Goal: Task Accomplishment & Management: Manage account settings

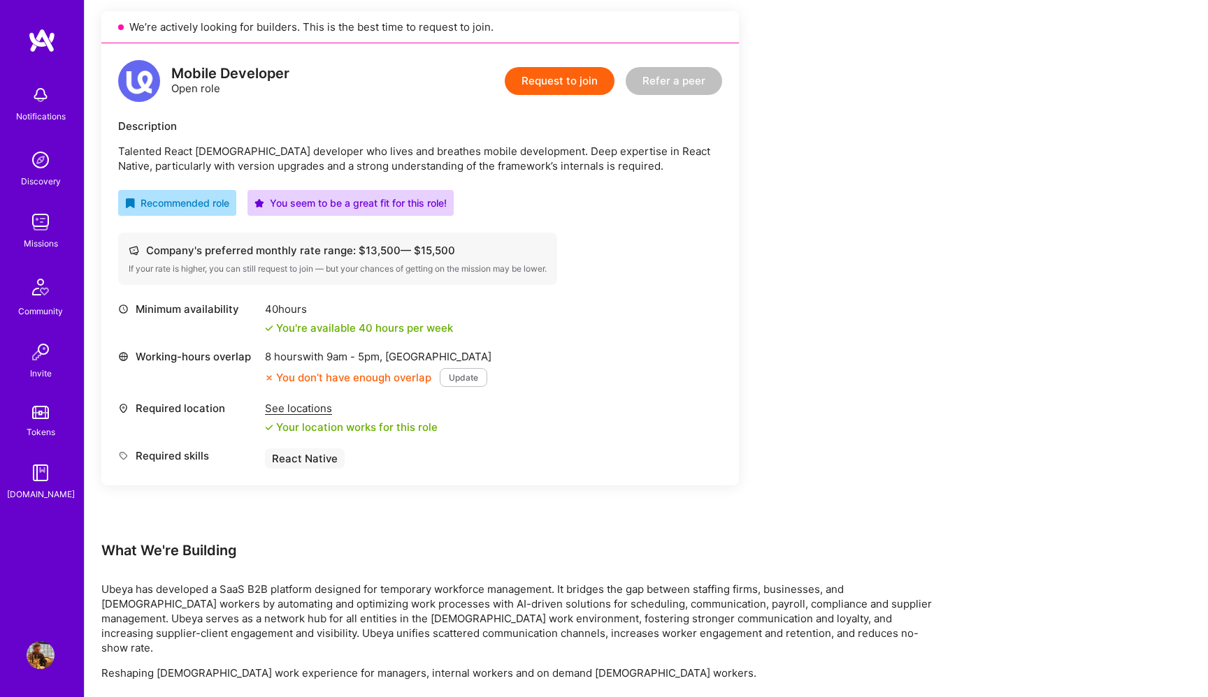
scroll to position [314, 0]
click at [459, 248] on div "Company's preferred monthly rate range: $ 13,500 — $ 15,500" at bounding box center [338, 252] width 418 height 15
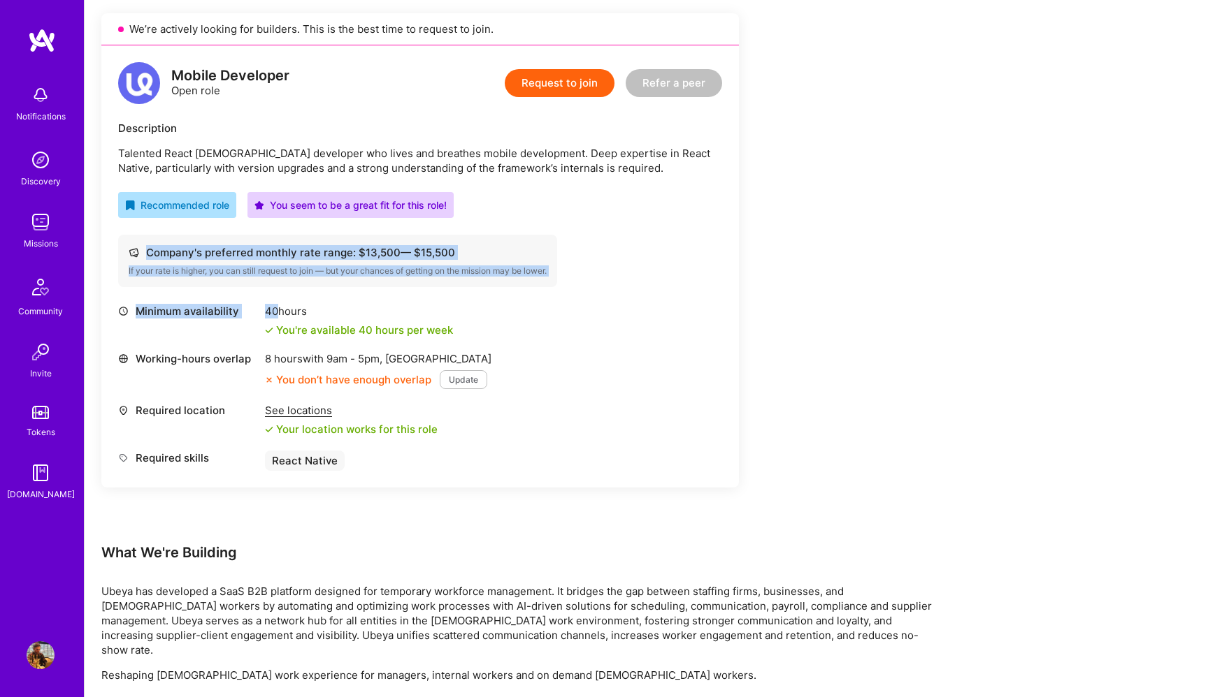
drag, startPoint x: 459, startPoint y: 248, endPoint x: 502, endPoint y: 296, distance: 64.8
click at [502, 296] on div "Mobile Developer Open role Request to join Refer a peer Description Talented Re…" at bounding box center [419, 266] width 637 height 442
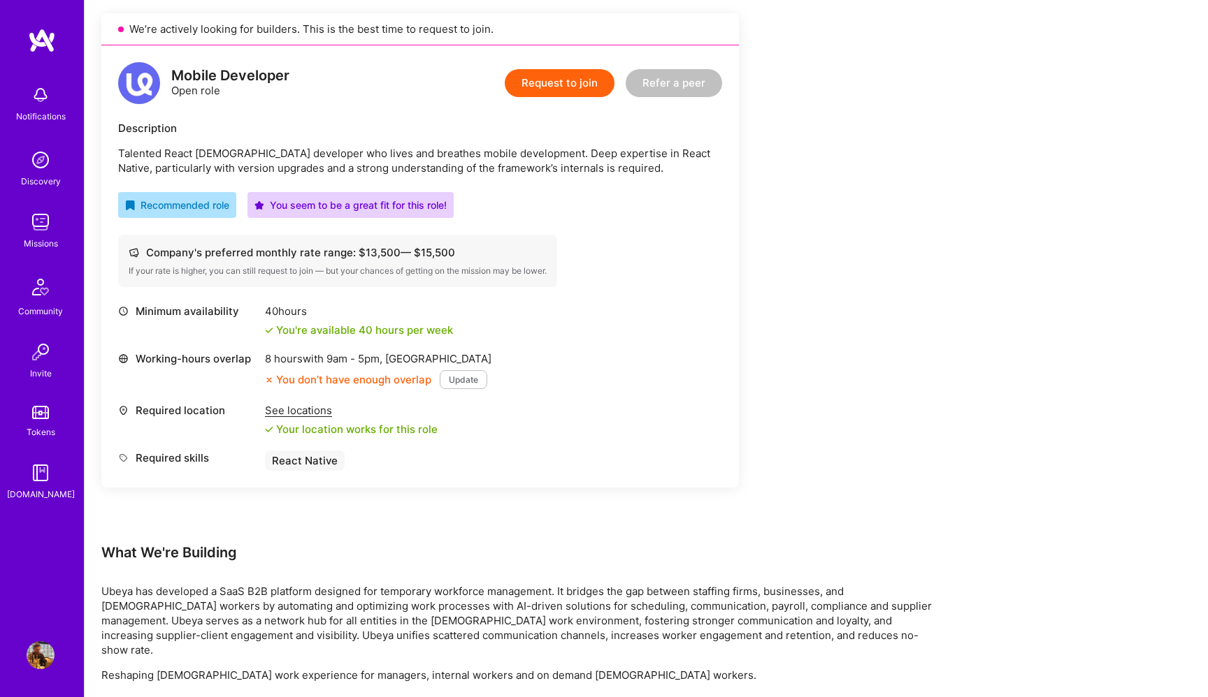
click at [366, 245] on div "Company's preferred monthly rate range: $ 13,500 — $ 15,500" at bounding box center [338, 252] width 418 height 15
drag, startPoint x: 366, startPoint y: 245, endPoint x: 410, endPoint y: 261, distance: 46.2
click at [410, 261] on div "Company's preferred monthly rate range: $ 13,500 — $ 15,500 If your rate is hig…" at bounding box center [337, 261] width 439 height 52
drag, startPoint x: 457, startPoint y: 250, endPoint x: 368, endPoint y: 252, distance: 88.8
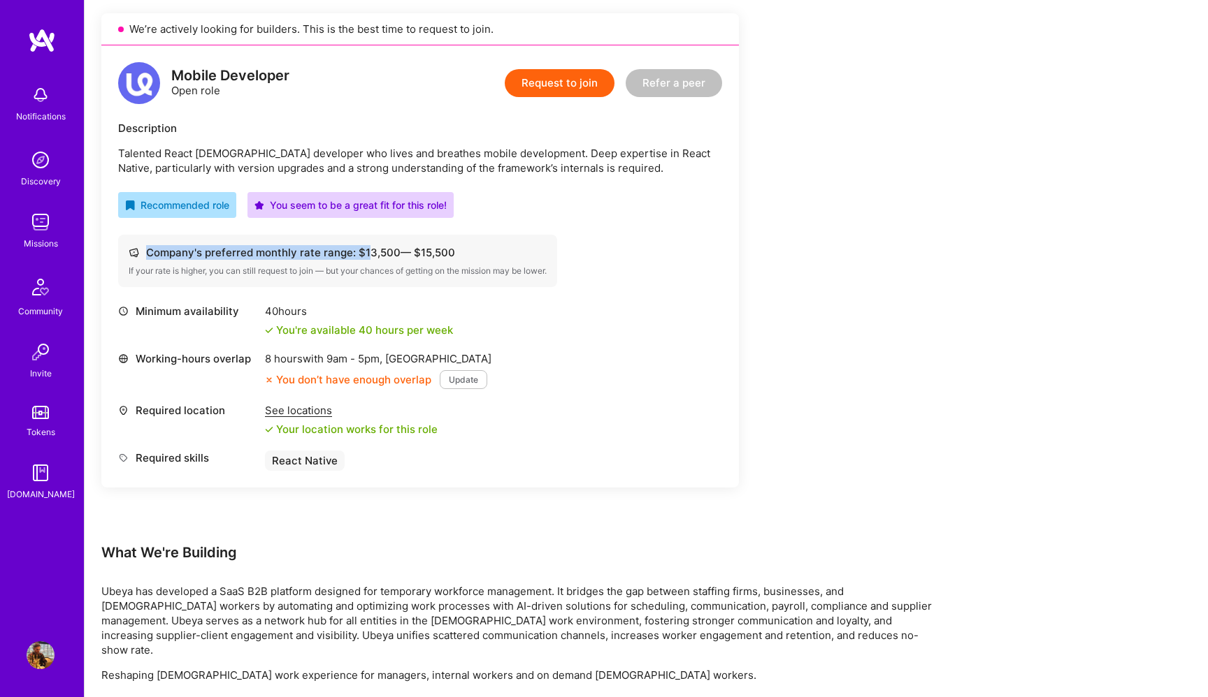
click at [368, 252] on div "Company's preferred monthly rate range: $ 13,500 — $ 15,500" at bounding box center [338, 252] width 418 height 15
drag, startPoint x: 365, startPoint y: 252, endPoint x: 461, endPoint y: 252, distance: 95.7
click at [461, 252] on div "Company's preferred monthly rate range: $ 13,500 — $ 15,500" at bounding box center [338, 252] width 418 height 15
click at [429, 246] on div "Company's preferred monthly rate range: $ 13,500 — $ 15,500" at bounding box center [338, 252] width 418 height 15
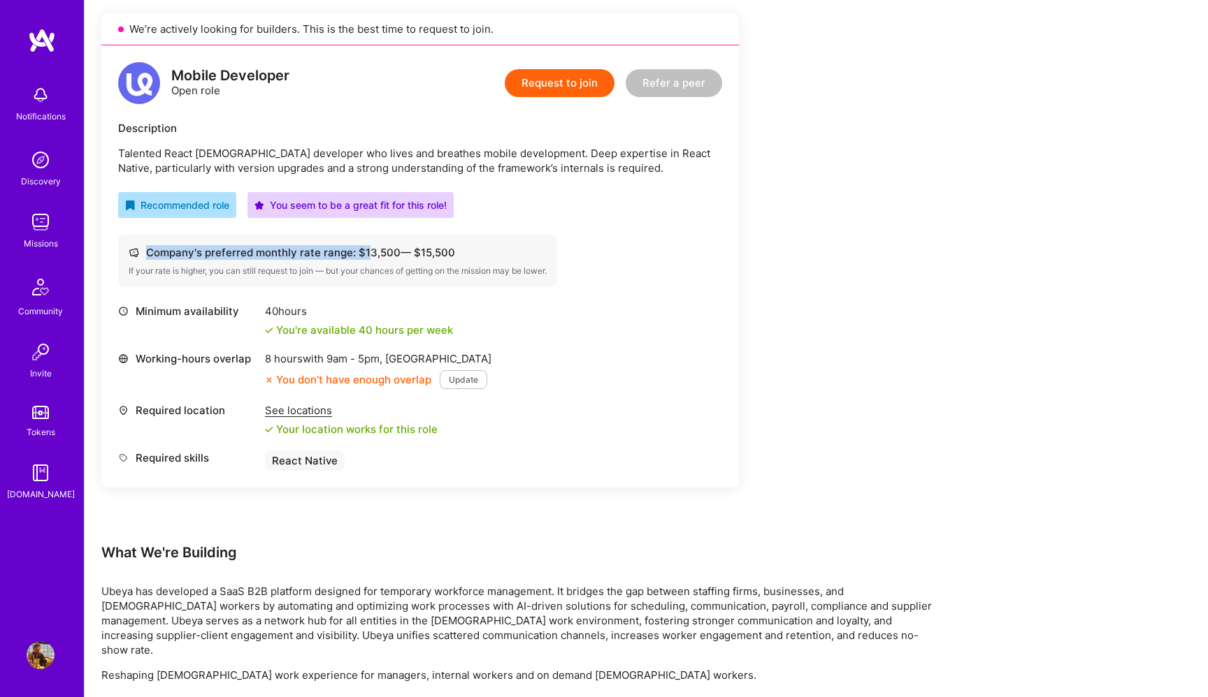
drag, startPoint x: 364, startPoint y: 252, endPoint x: 455, endPoint y: 253, distance: 90.9
click at [455, 253] on div "Company's preferred monthly rate range: $ 13,500 — $ 15,500" at bounding box center [338, 252] width 418 height 15
drag, startPoint x: 364, startPoint y: 251, endPoint x: 423, endPoint y: 246, distance: 58.9
click at [423, 246] on div "Company's preferred monthly rate range: $ 13,500 — $ 15,500" at bounding box center [338, 252] width 418 height 15
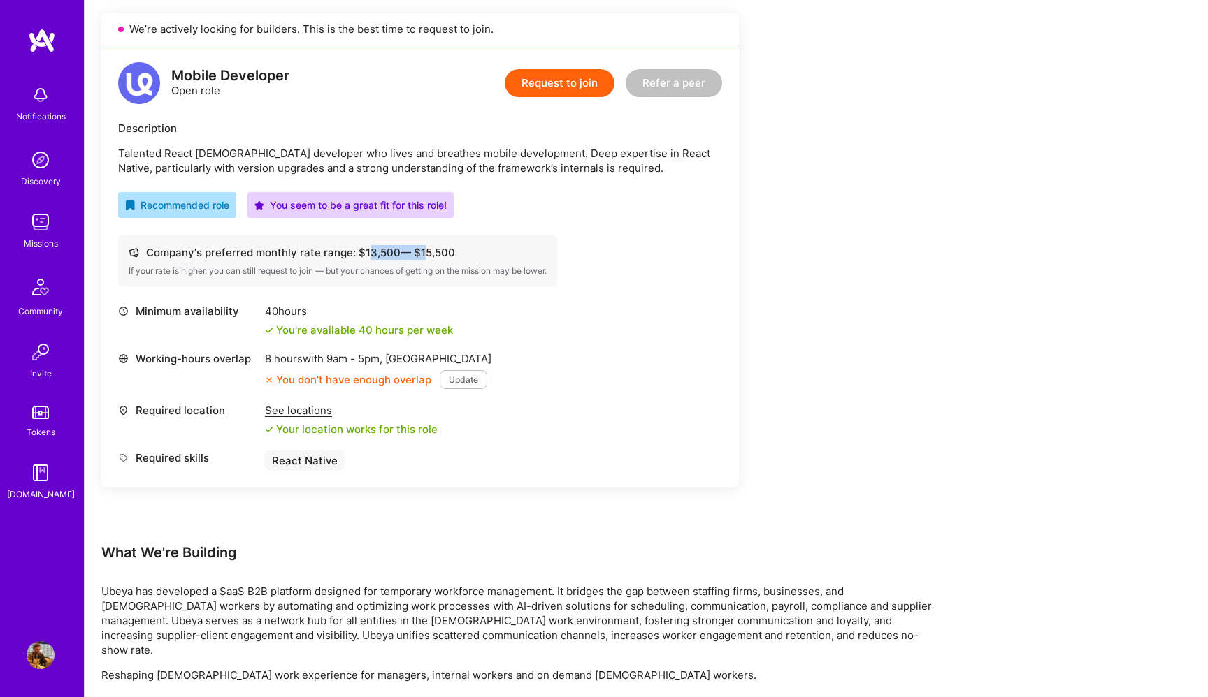
click at [423, 246] on div "Company's preferred monthly rate range: $ 13,500 — $ 15,500" at bounding box center [338, 252] width 418 height 15
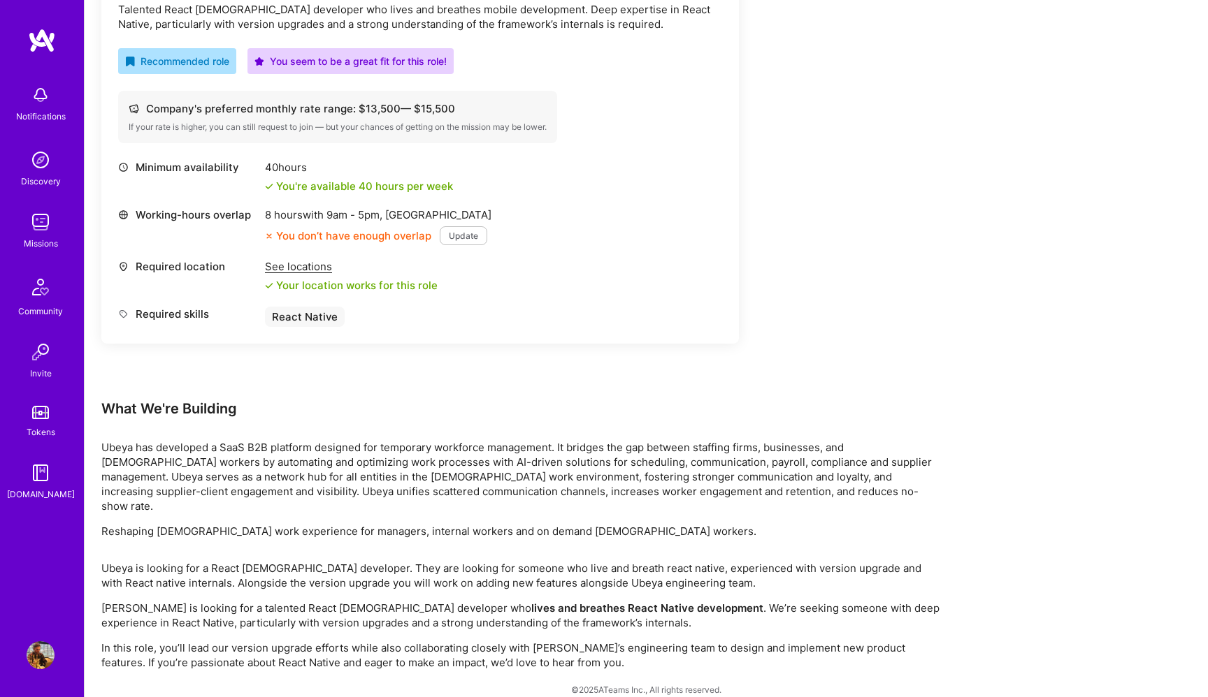
scroll to position [460, 0]
click at [516, 492] on p "Ubeya has developed a SaaS B2B platform designed for temporary workforce manage…" at bounding box center [520, 474] width 839 height 73
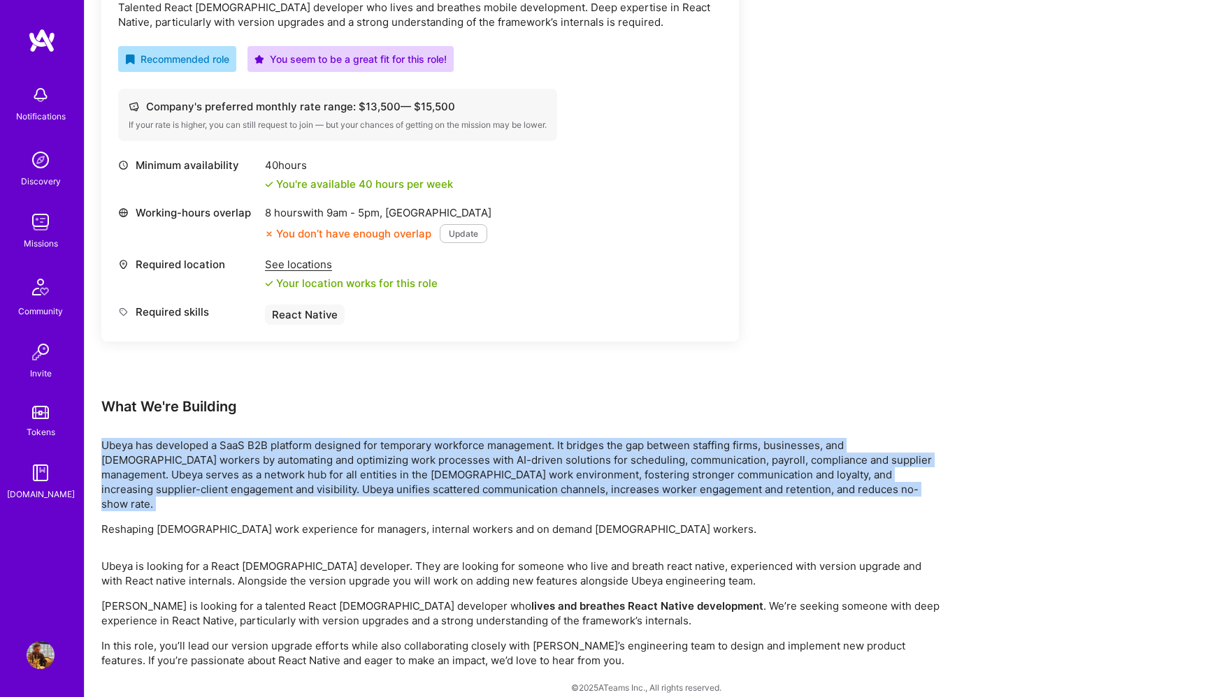
click at [516, 492] on p "Ubeya has developed a SaaS B2B platform designed for temporary workforce manage…" at bounding box center [520, 474] width 839 height 73
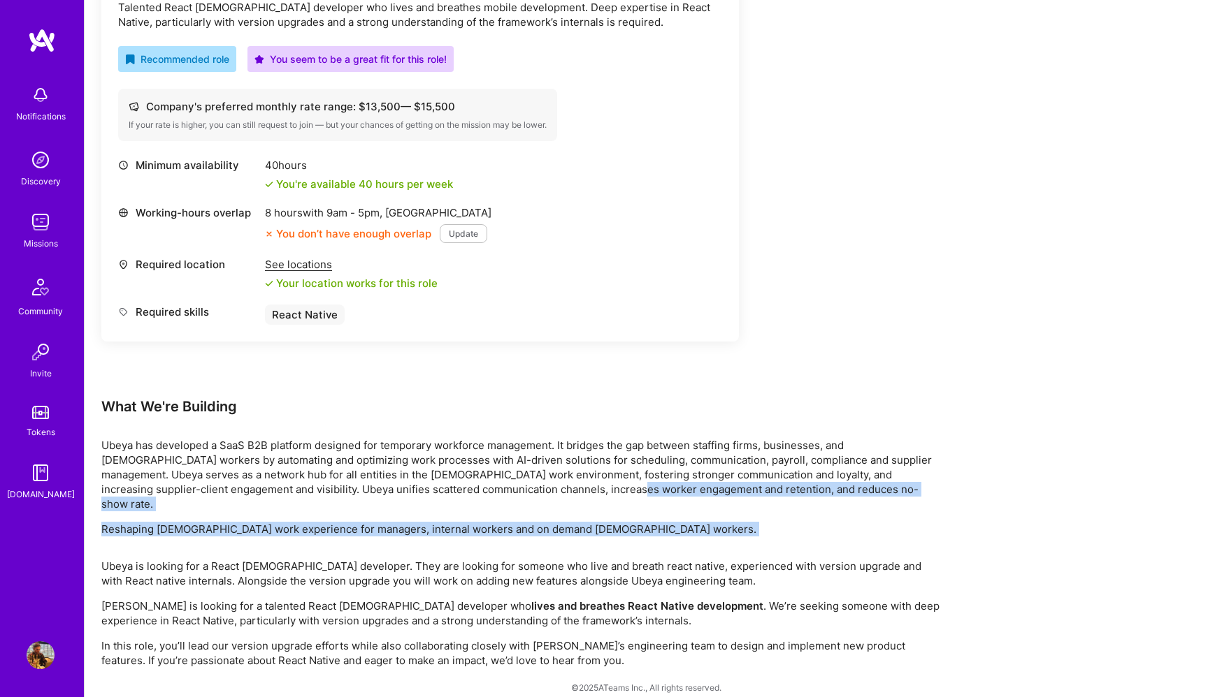
drag, startPoint x: 516, startPoint y: 490, endPoint x: 516, endPoint y: 518, distance: 28.0
click at [516, 516] on div "Ubeya has developed a SaaS B2B platform designed for temporary workforce manage…" at bounding box center [520, 487] width 839 height 99
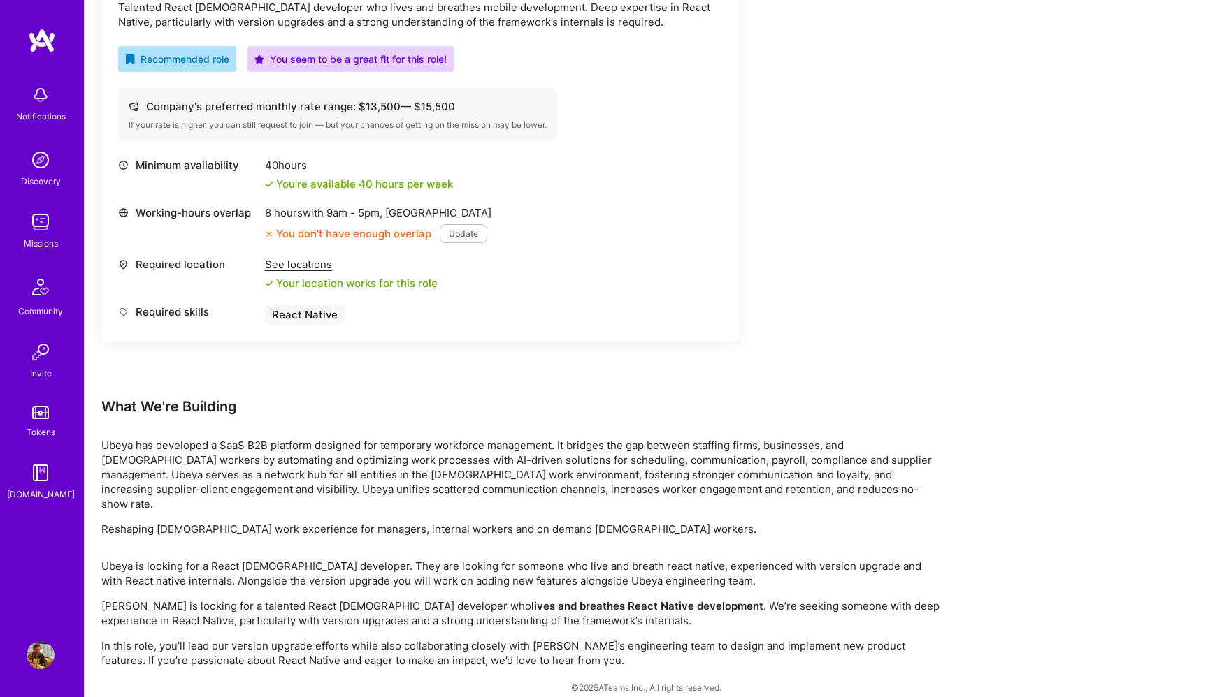
click at [516, 577] on div "Ubeya is looking for a React [DEMOGRAPHIC_DATA] developer. They are looking for…" at bounding box center [520, 613] width 839 height 109
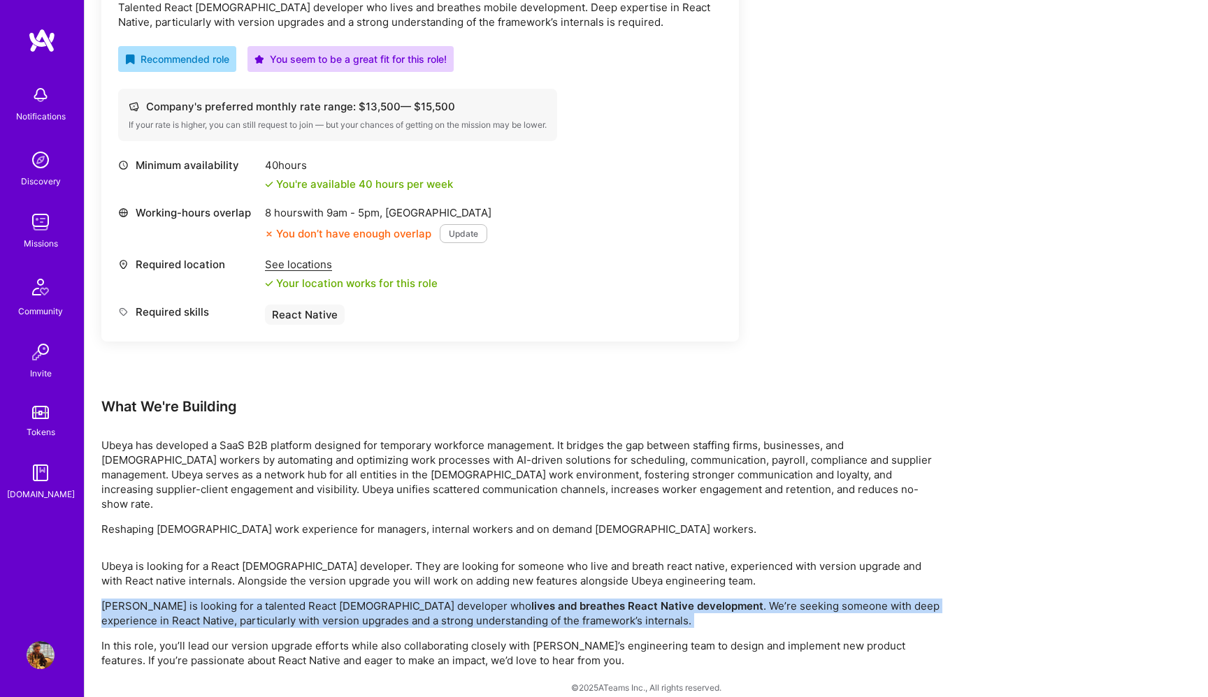
click at [516, 577] on div "Ubeya is looking for a React [DEMOGRAPHIC_DATA] developer. They are looking for…" at bounding box center [520, 613] width 839 height 109
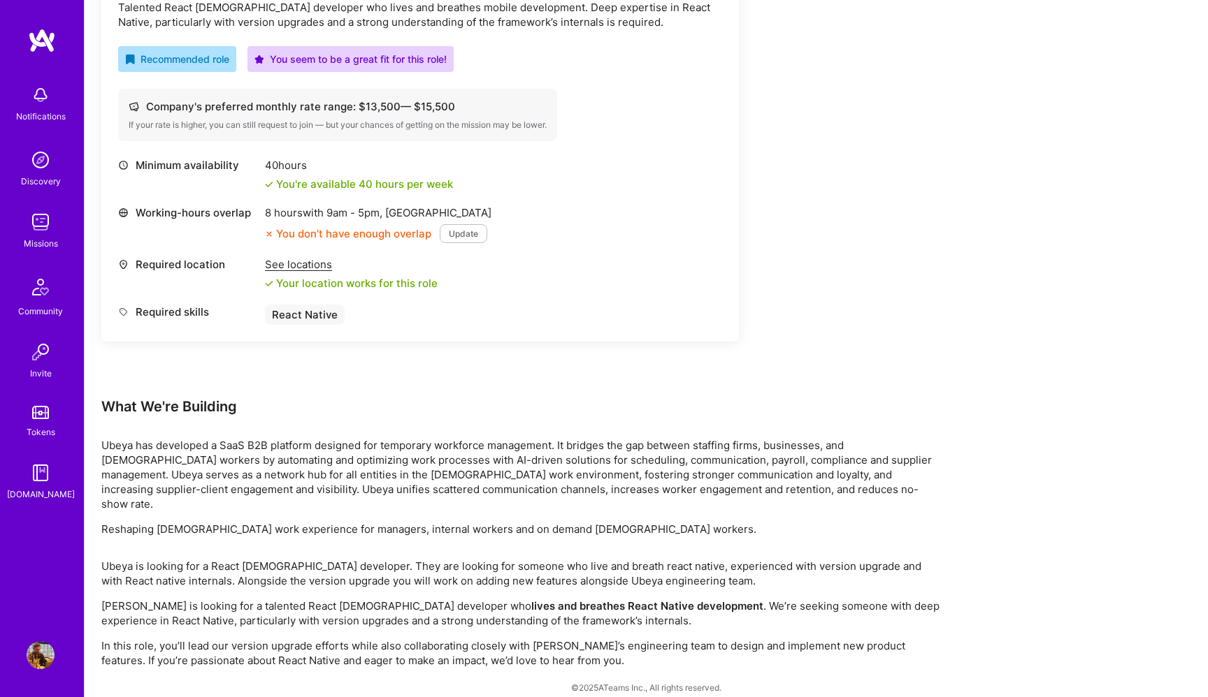
click at [517, 582] on div "Ubeya is looking for a React [DEMOGRAPHIC_DATA] developer. They are looking for…" at bounding box center [520, 613] width 839 height 109
click at [531, 600] on strong "lives and breathes React Native development" at bounding box center [647, 606] width 232 height 13
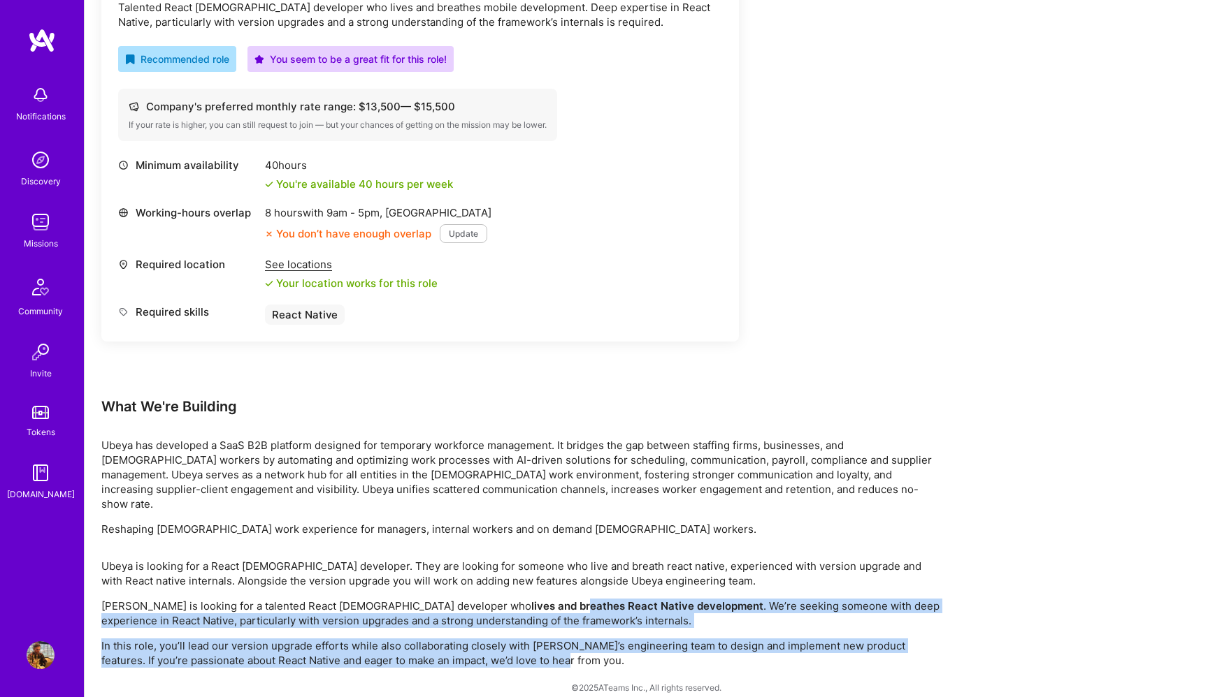
drag, startPoint x: 456, startPoint y: 589, endPoint x: 524, endPoint y: 652, distance: 93.0
click at [524, 652] on div "Ubeya is looking for a React [DEMOGRAPHIC_DATA] developer. They are looking for…" at bounding box center [520, 613] width 839 height 109
click at [524, 652] on p "In this role, you’ll lead our version upgrade efforts while also collaborating …" at bounding box center [520, 653] width 839 height 29
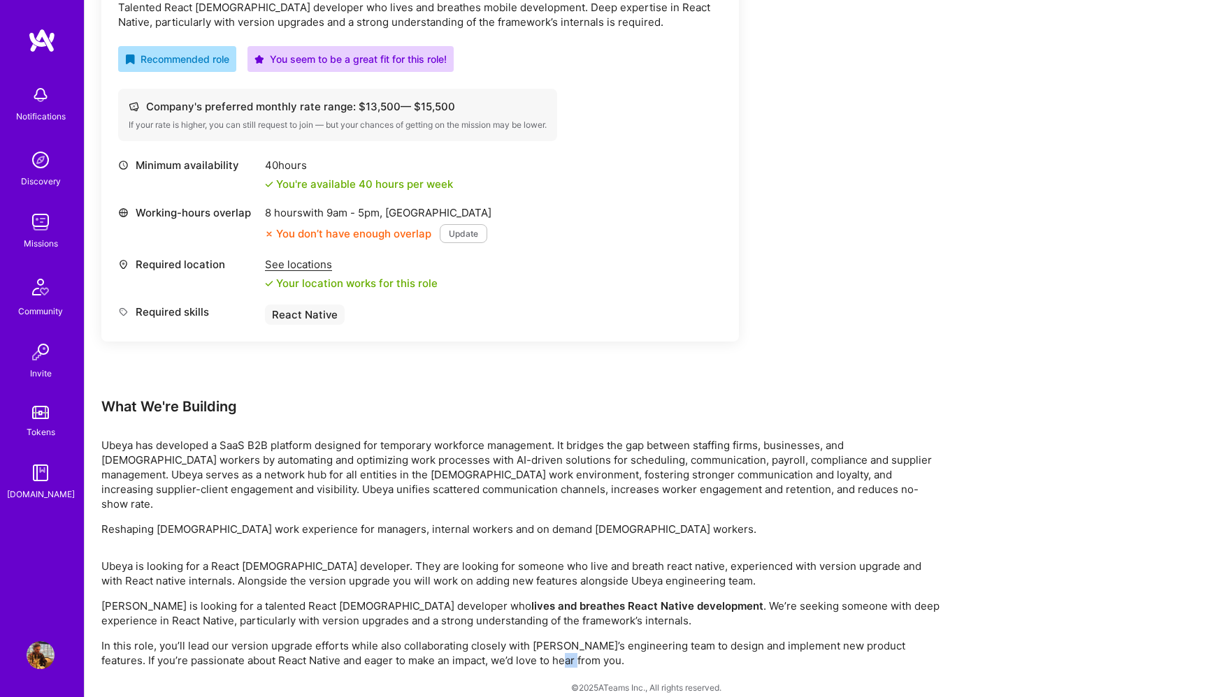
click at [524, 652] on p "In this role, you’ll lead our version upgrade efforts while also collaborating …" at bounding box center [520, 653] width 839 height 29
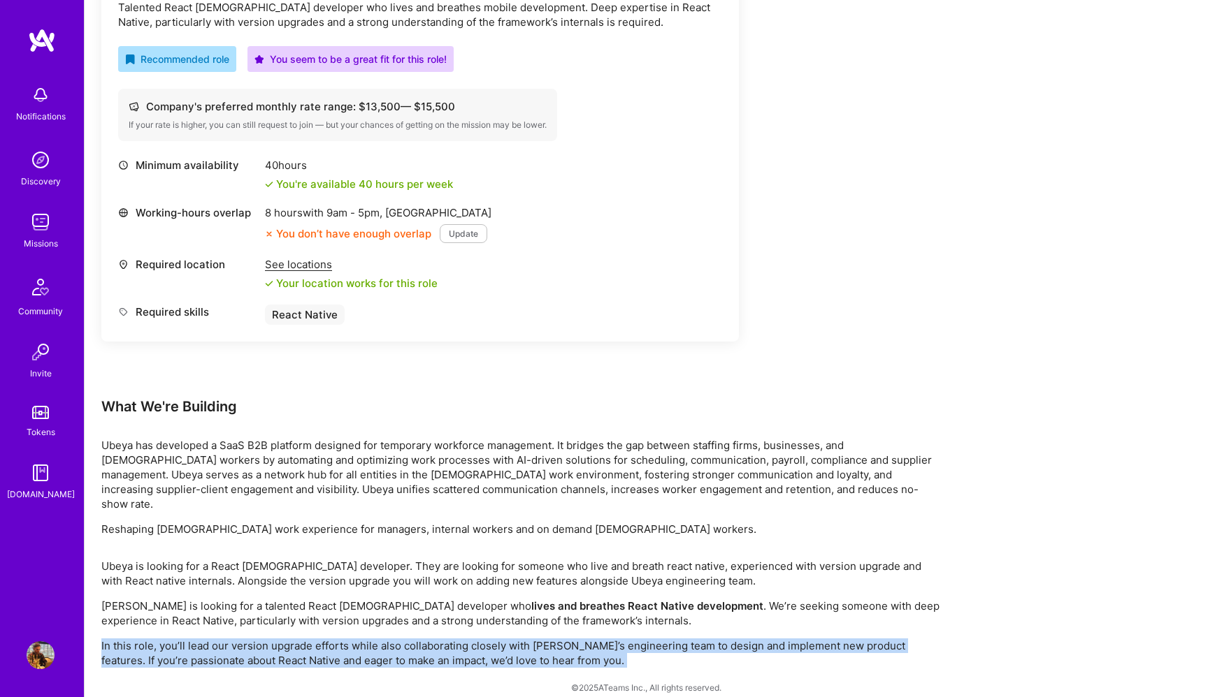
click at [524, 652] on p "In this role, you’ll lead our version upgrade efforts while also collaborating …" at bounding box center [520, 653] width 839 height 29
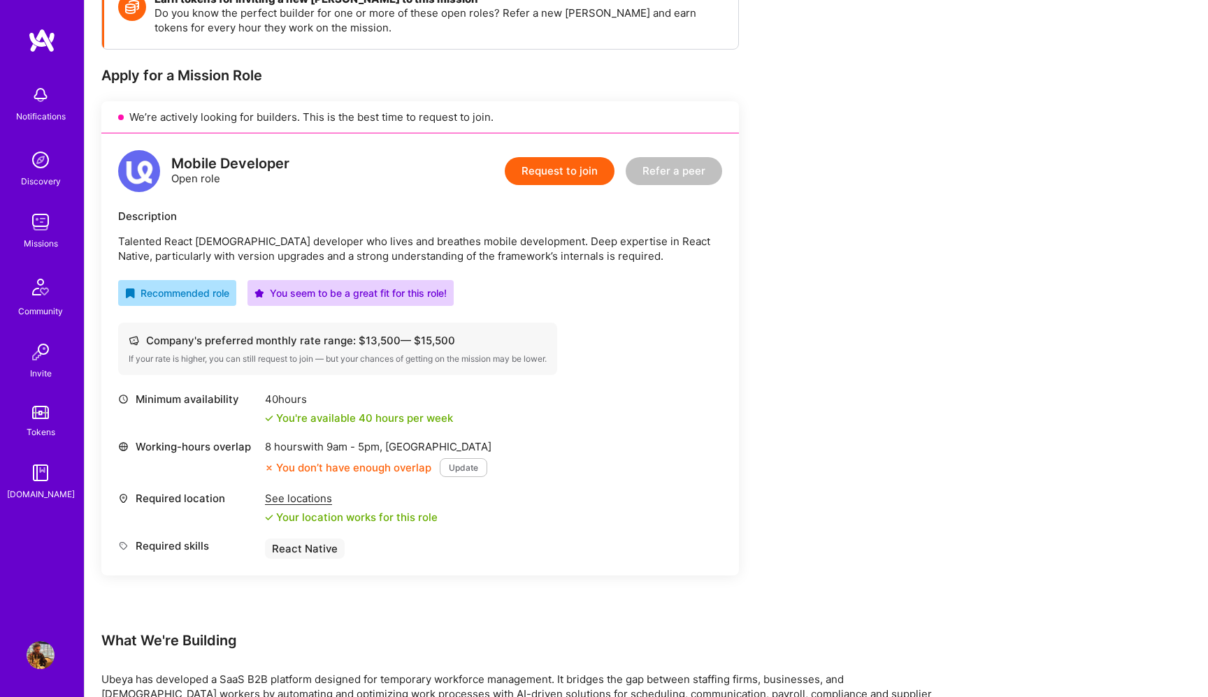
scroll to position [226, 0]
click at [327, 456] on div "8 hours with 9am - 5pm , [GEOGRAPHIC_DATA] You don’t have enough overlap Update" at bounding box center [378, 458] width 226 height 38
click at [327, 439] on div "8 hours with 9am - 5pm , [GEOGRAPHIC_DATA]" at bounding box center [378, 446] width 226 height 15
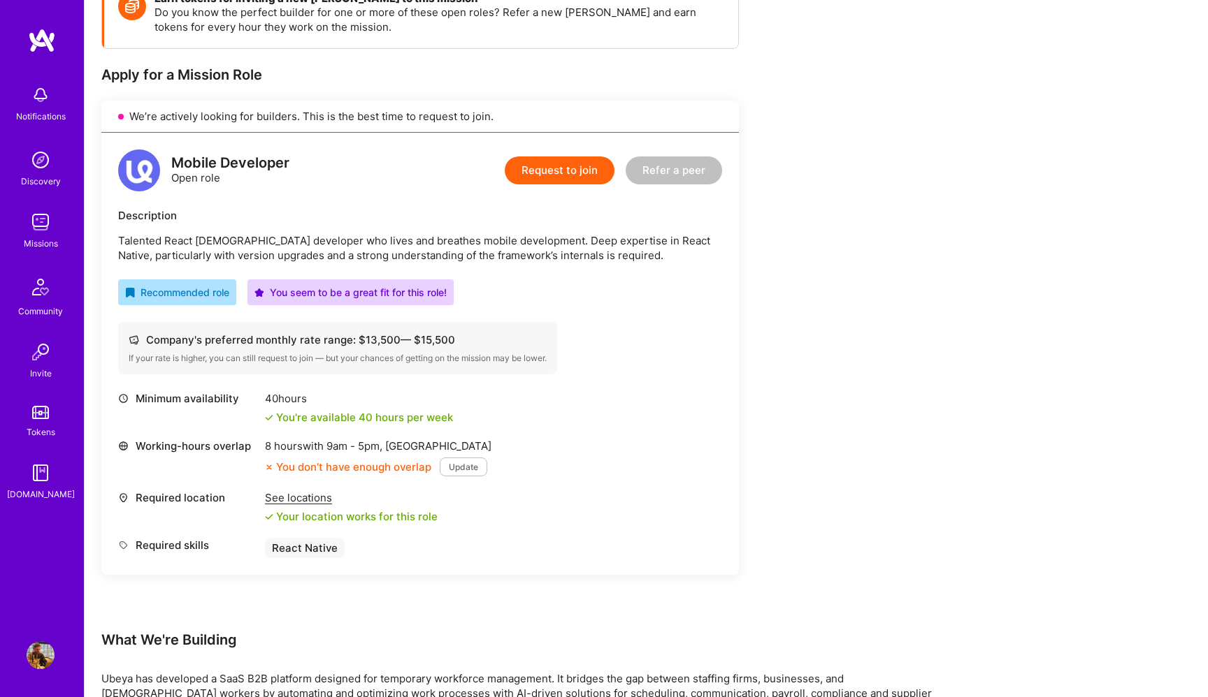
click at [458, 458] on button "Update" at bounding box center [464, 467] width 48 height 19
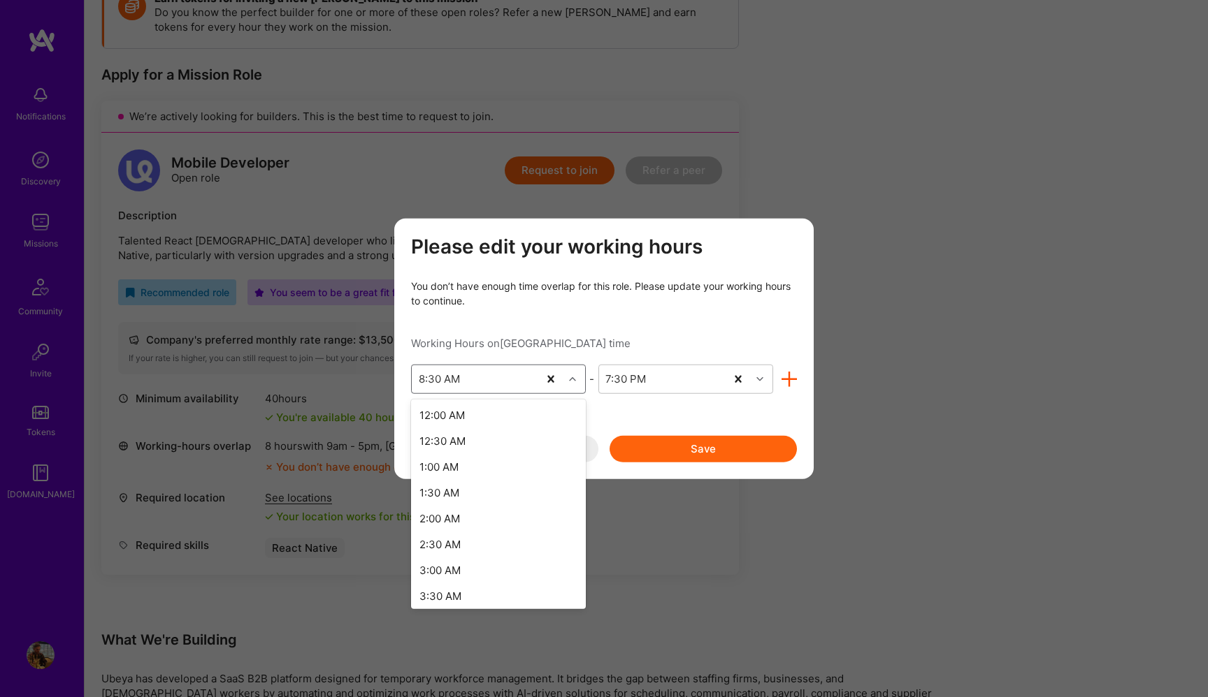
click at [526, 375] on div "8:30 AM" at bounding box center [475, 379] width 126 height 28
click at [484, 509] on div "7:00 AM" at bounding box center [498, 510] width 175 height 26
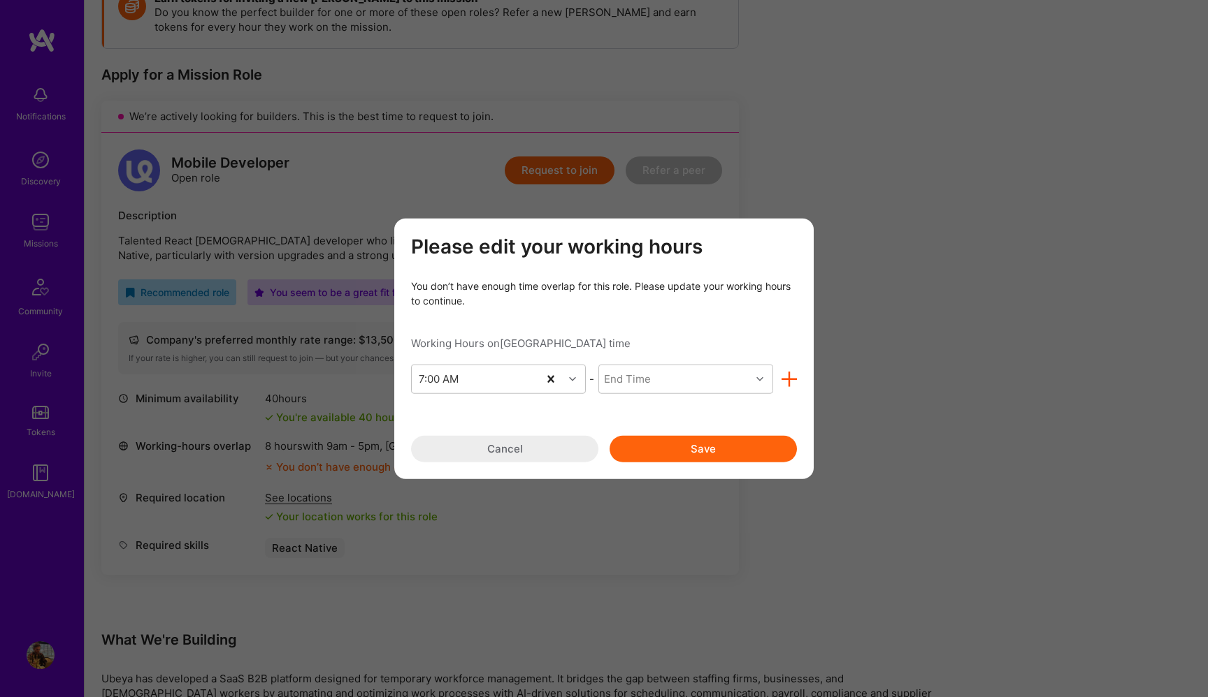
click at [655, 363] on div "Please edit your working hours You don’t have enough time overlap for this role…" at bounding box center [604, 349] width 386 height 227
click at [661, 377] on div "End Time" at bounding box center [675, 379] width 152 height 28
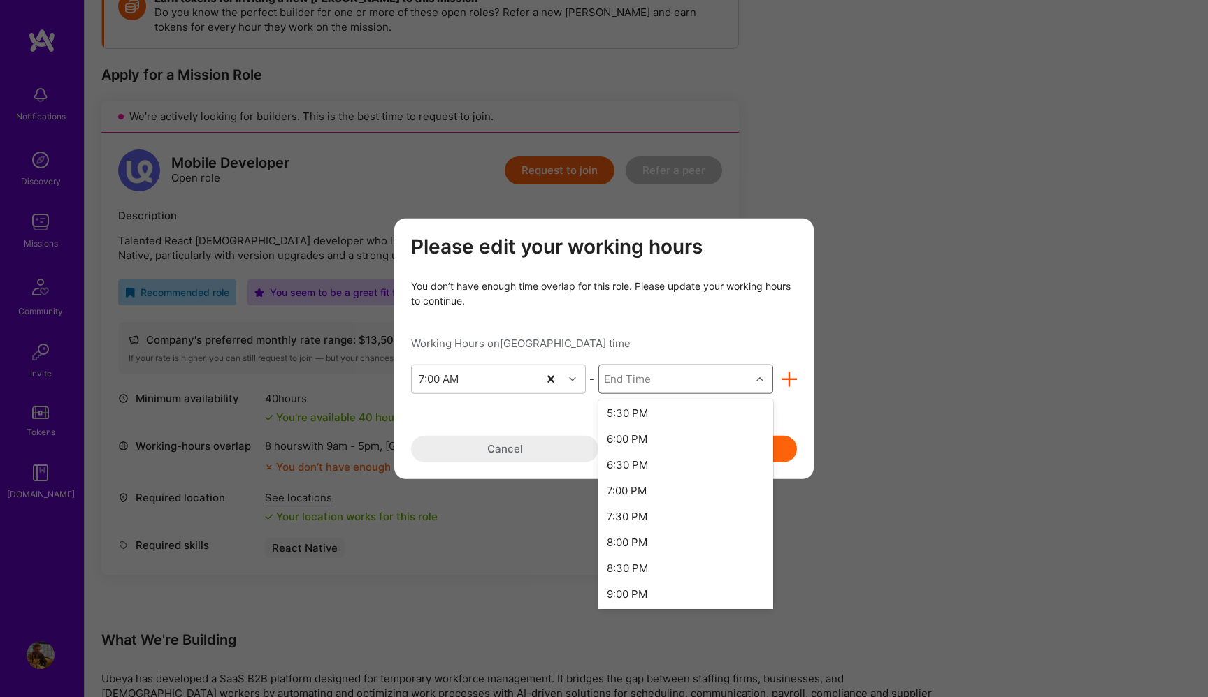
scroll to position [543, 0]
click at [660, 542] on div "8:00 PM" at bounding box center [685, 544] width 175 height 26
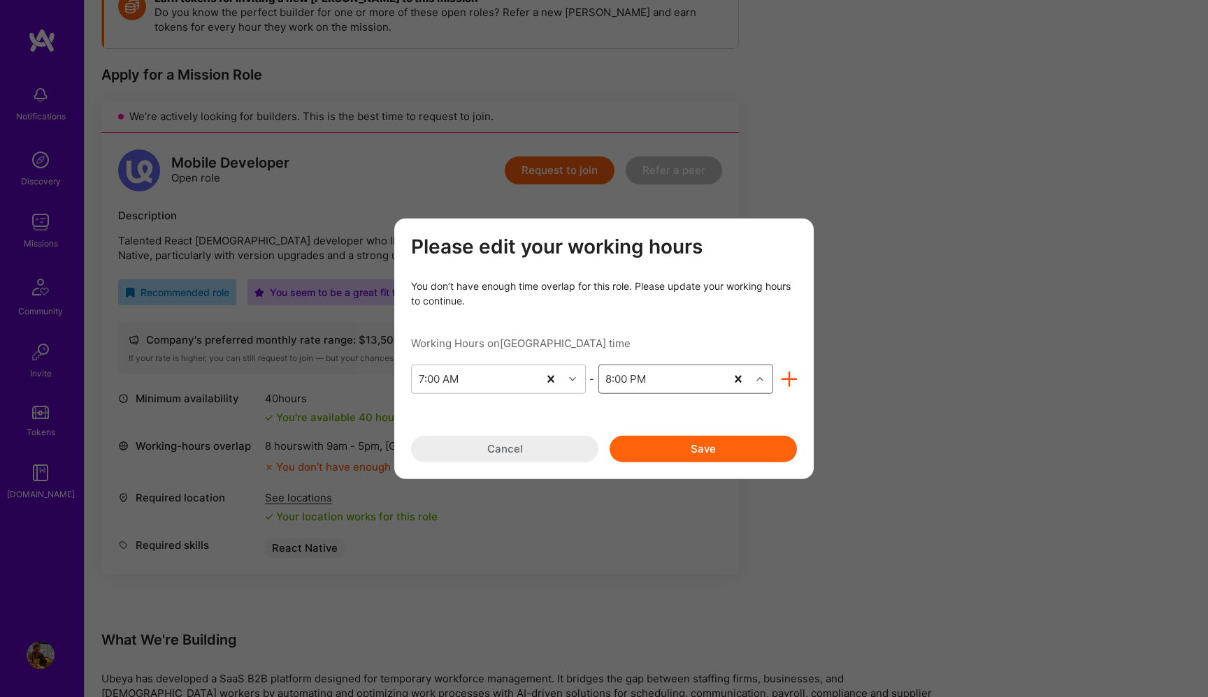
click at [695, 456] on button "Save" at bounding box center [702, 448] width 187 height 27
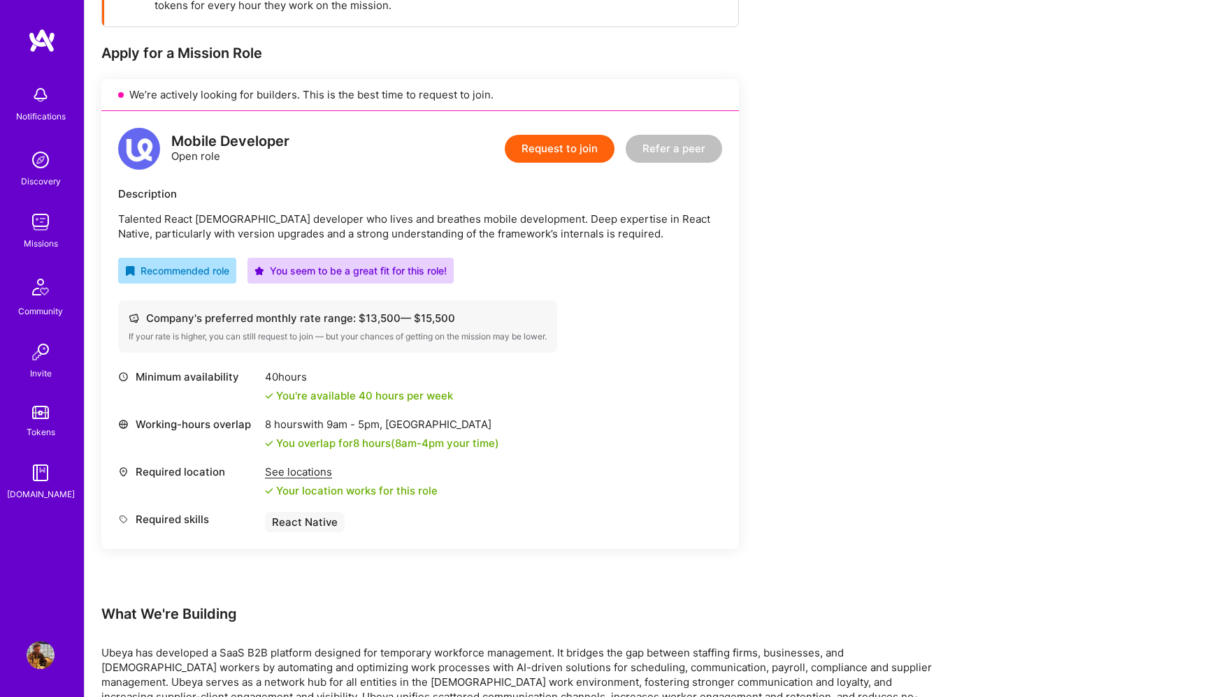
scroll to position [0, 0]
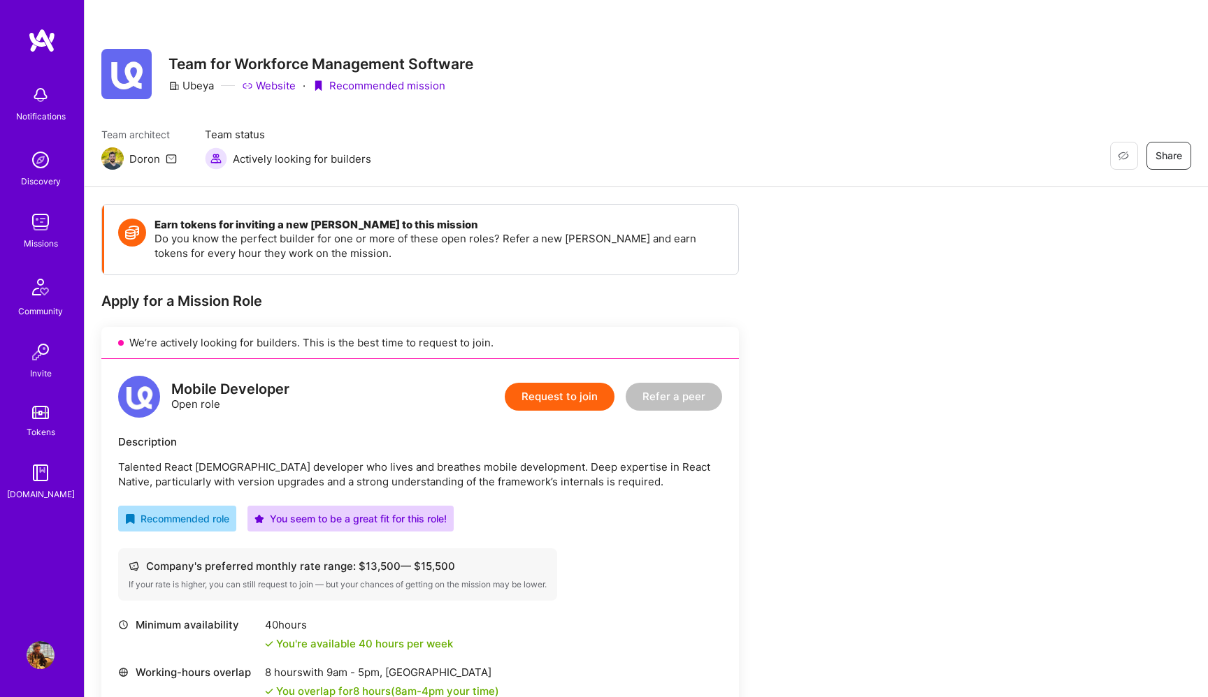
click at [314, 243] on p "Do you know the perfect builder for one or more of these open roles? Refer a ne…" at bounding box center [439, 245] width 570 height 29
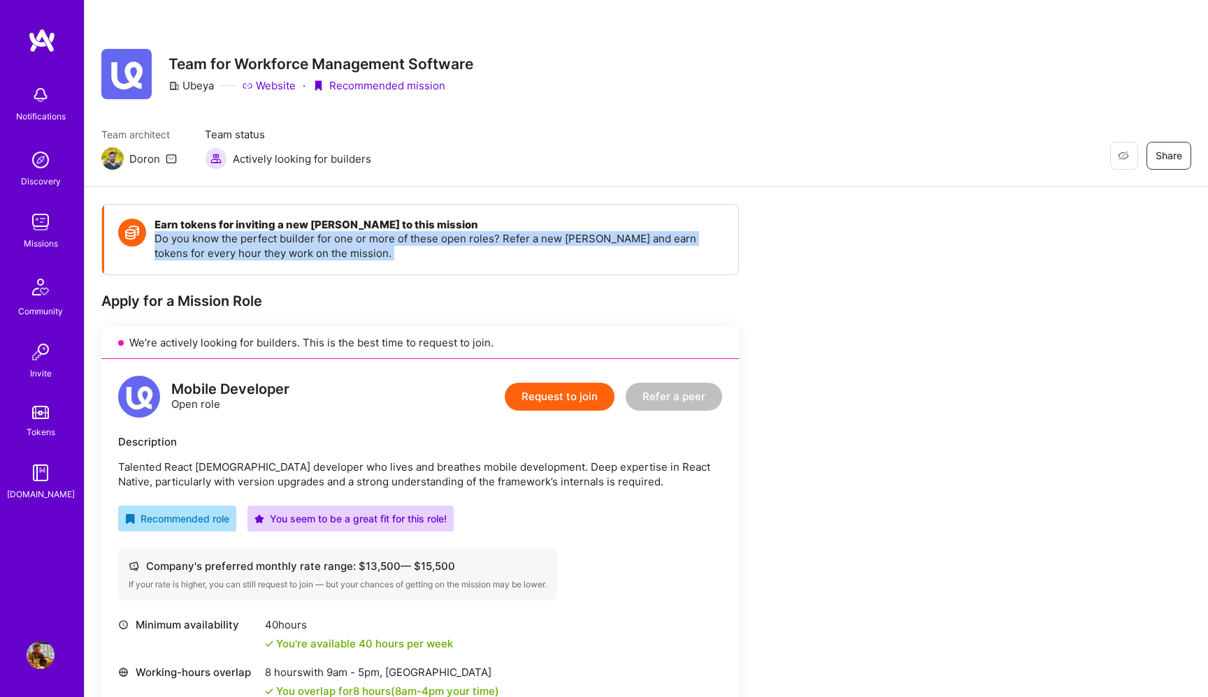
click at [314, 243] on p "Do you know the perfect builder for one or more of these open roles? Refer a ne…" at bounding box center [439, 245] width 570 height 29
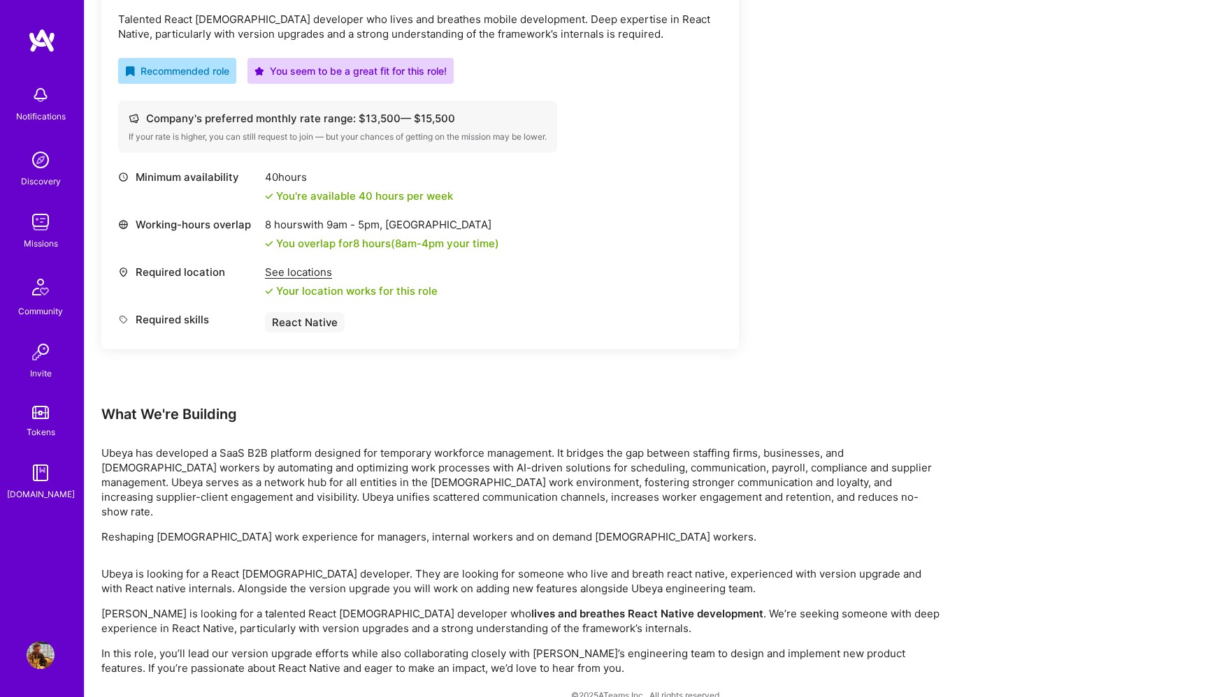
click at [481, 530] on p "Reshaping [DEMOGRAPHIC_DATA] work experience for managers, internal workers and…" at bounding box center [520, 537] width 839 height 15
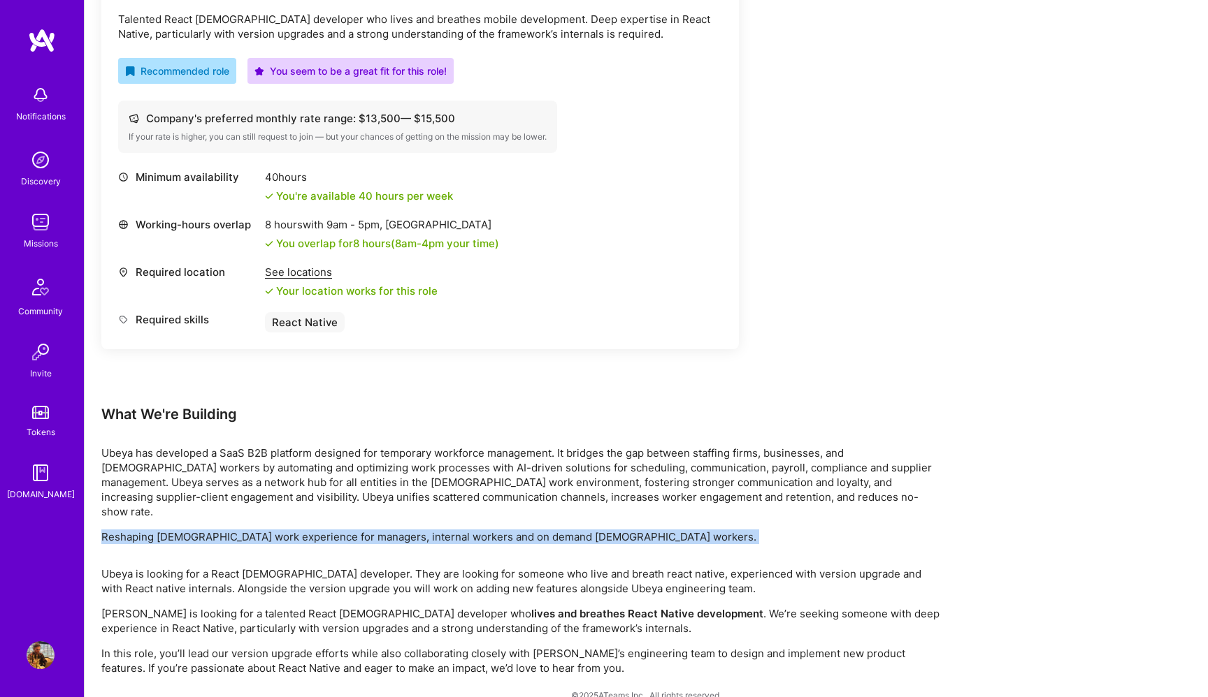
click at [481, 530] on p "Reshaping [DEMOGRAPHIC_DATA] work experience for managers, internal workers and…" at bounding box center [520, 537] width 839 height 15
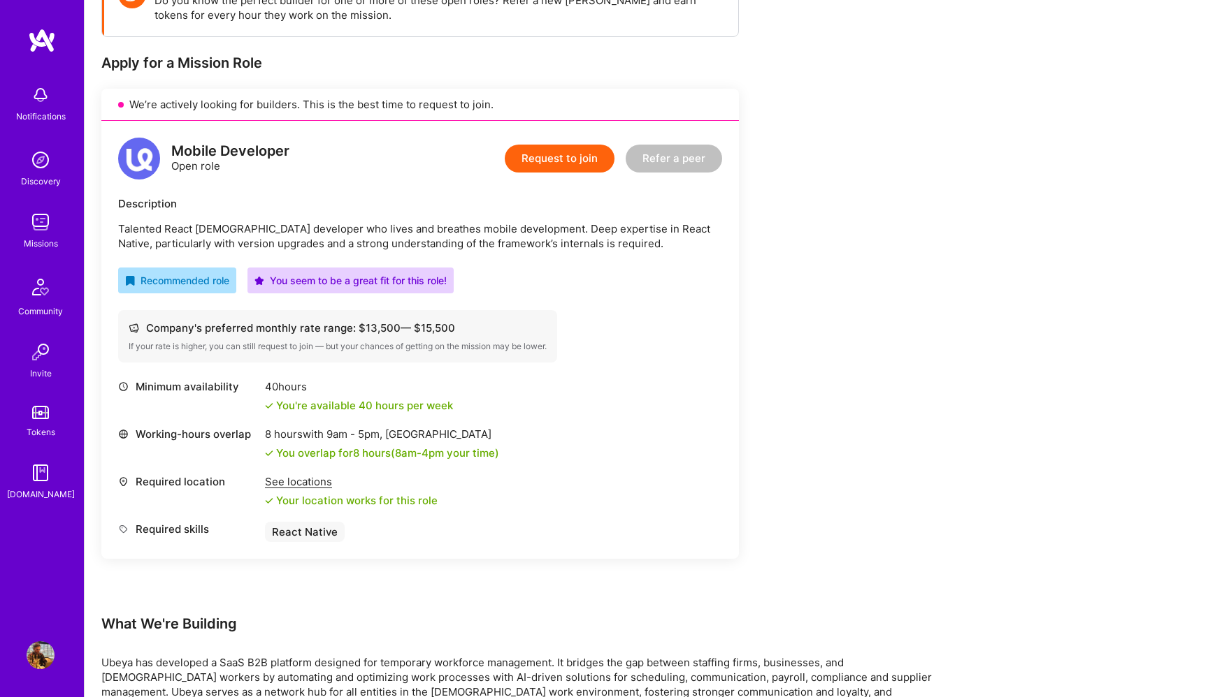
scroll to position [237, 0]
click at [355, 238] on p "Talented React [DEMOGRAPHIC_DATA] developer who lives and breathes mobile devel…" at bounding box center [420, 237] width 604 height 29
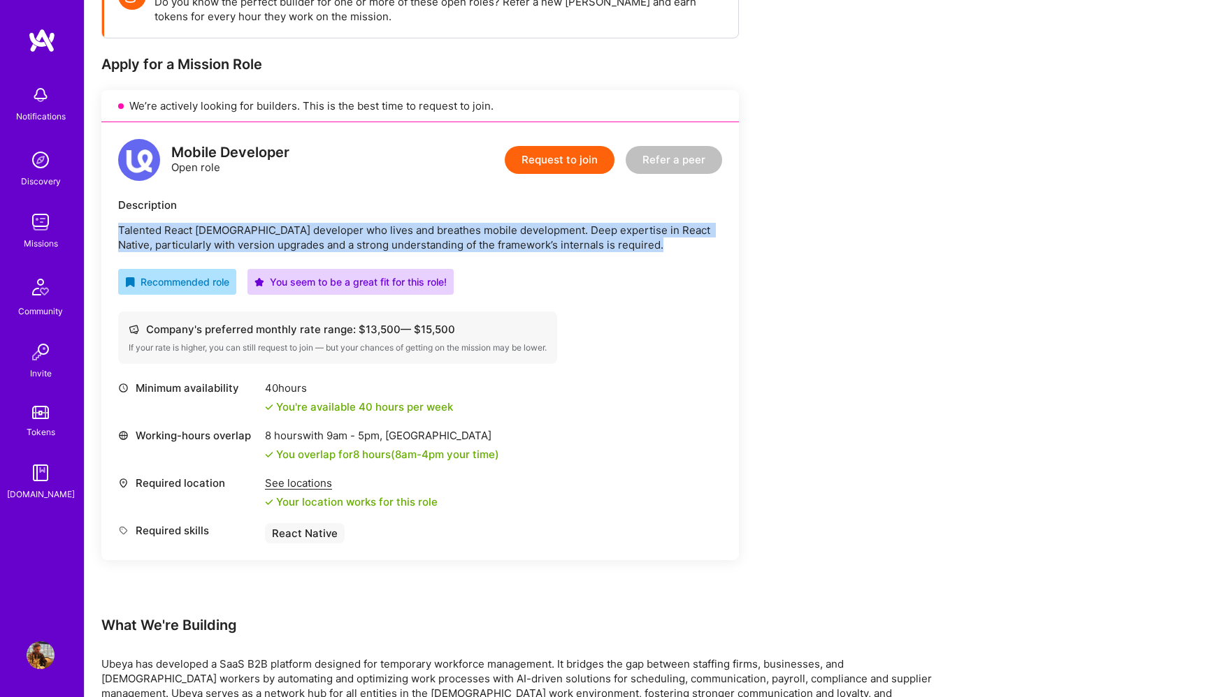
click at [355, 238] on p "Talented React [DEMOGRAPHIC_DATA] developer who lives and breathes mobile devel…" at bounding box center [420, 237] width 604 height 29
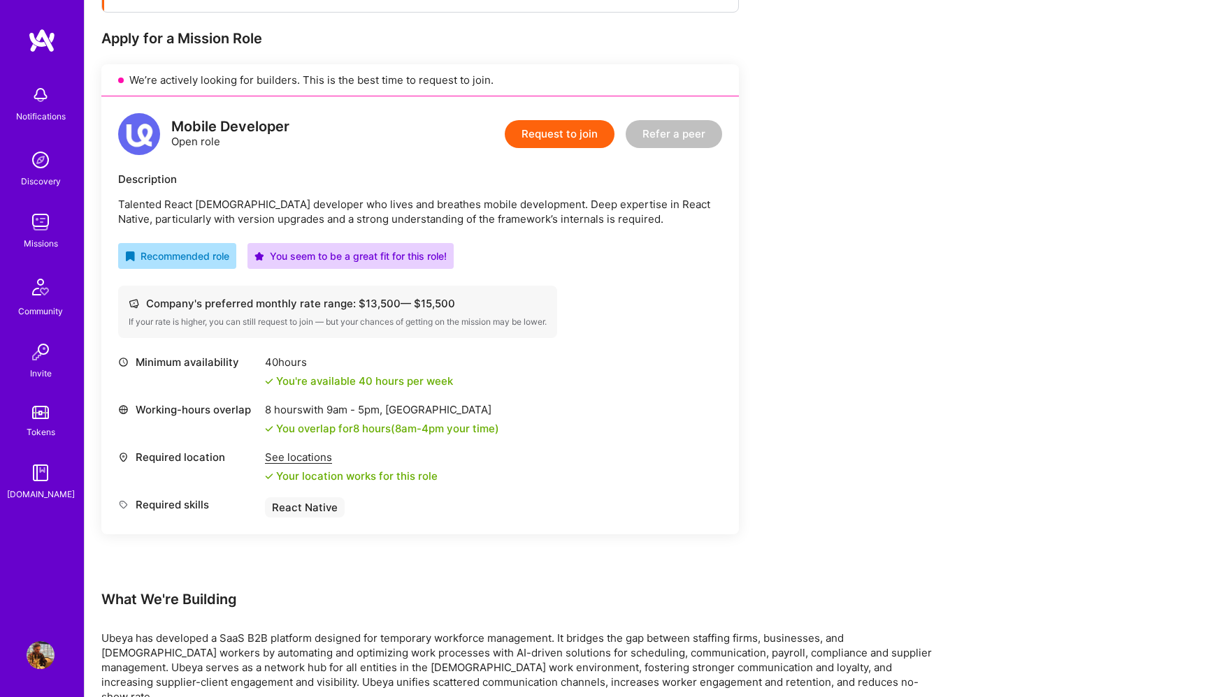
scroll to position [275, 0]
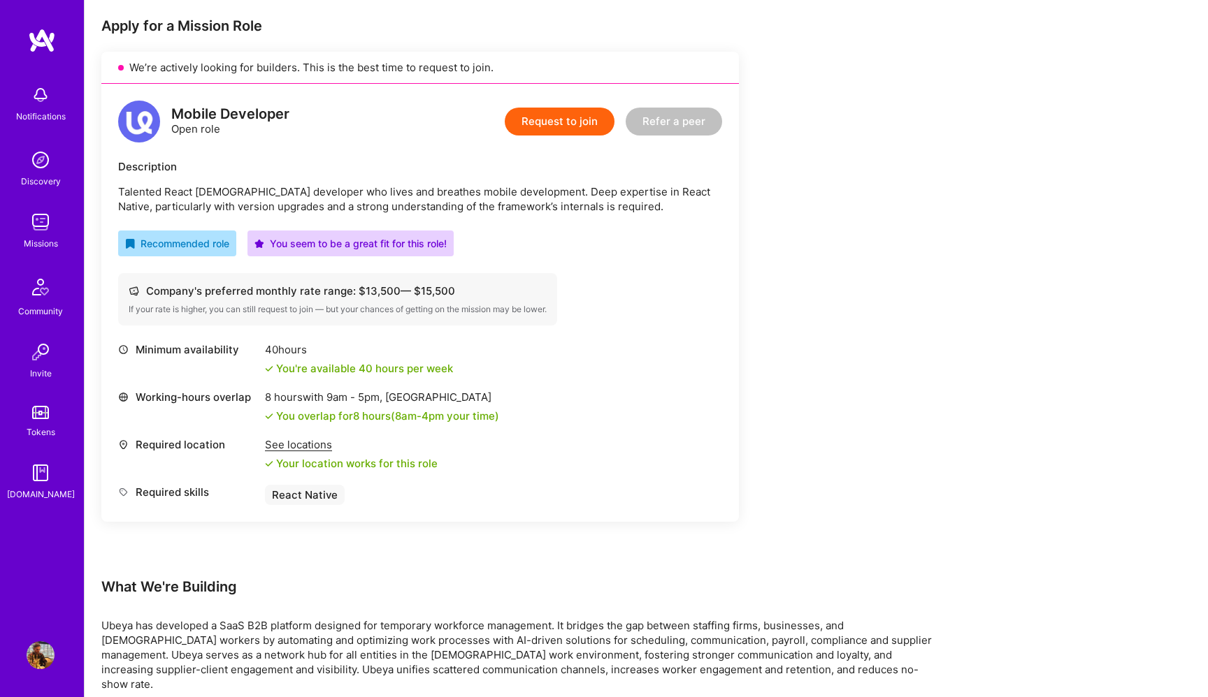
click at [407, 215] on div "Mobile Developer Open role Request to join Refer a peer Description Talented Re…" at bounding box center [419, 303] width 637 height 438
click at [412, 200] on p "Talented React [DEMOGRAPHIC_DATA] developer who lives and breathes mobile devel…" at bounding box center [420, 199] width 604 height 29
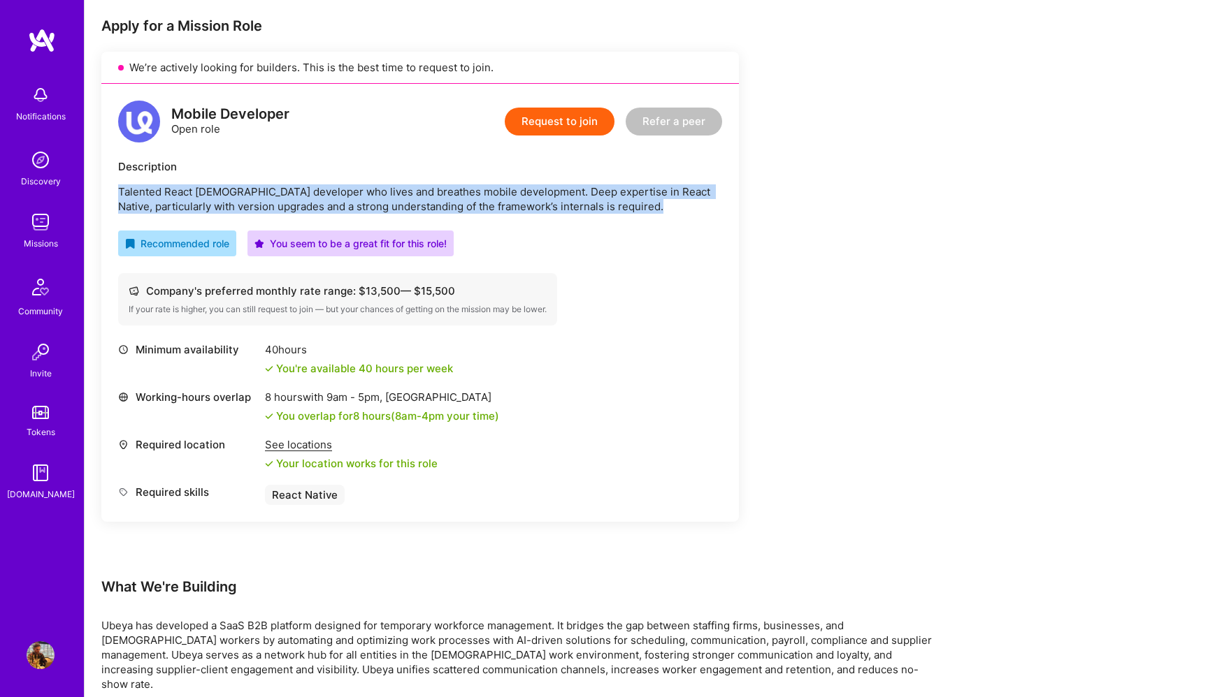
click at [412, 200] on p "Talented React [DEMOGRAPHIC_DATA] developer who lives and breathes mobile devel…" at bounding box center [420, 199] width 604 height 29
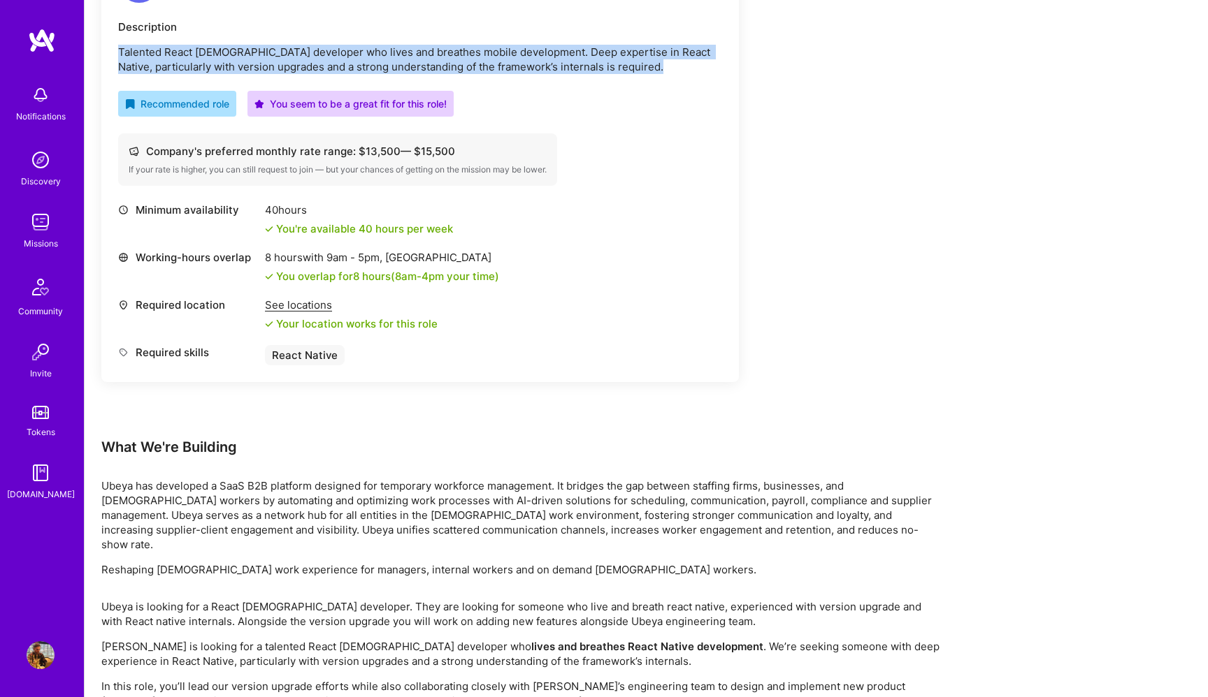
scroll to position [456, 0]
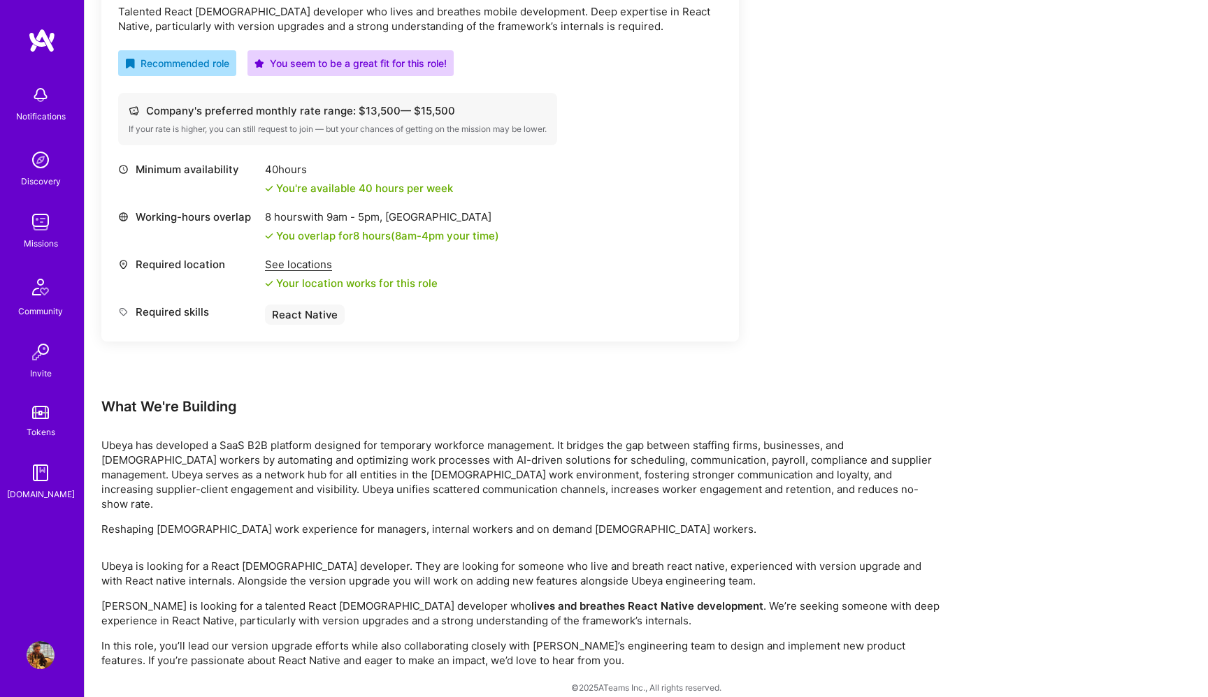
click at [637, 559] on p "Ubeya is looking for a React [DEMOGRAPHIC_DATA] developer. They are looking for…" at bounding box center [520, 573] width 839 height 29
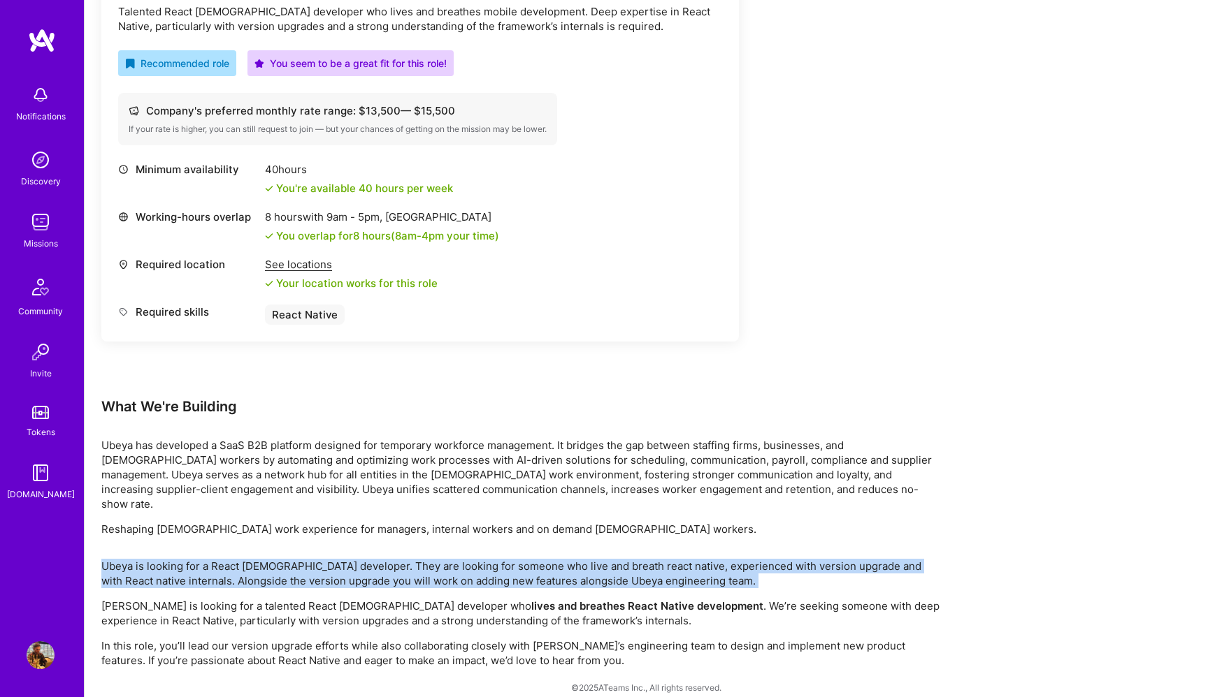
click at [637, 559] on p "Ubeya is looking for a React [DEMOGRAPHIC_DATA] developer. They are looking for…" at bounding box center [520, 573] width 839 height 29
